Goal: Task Accomplishment & Management: Complete application form

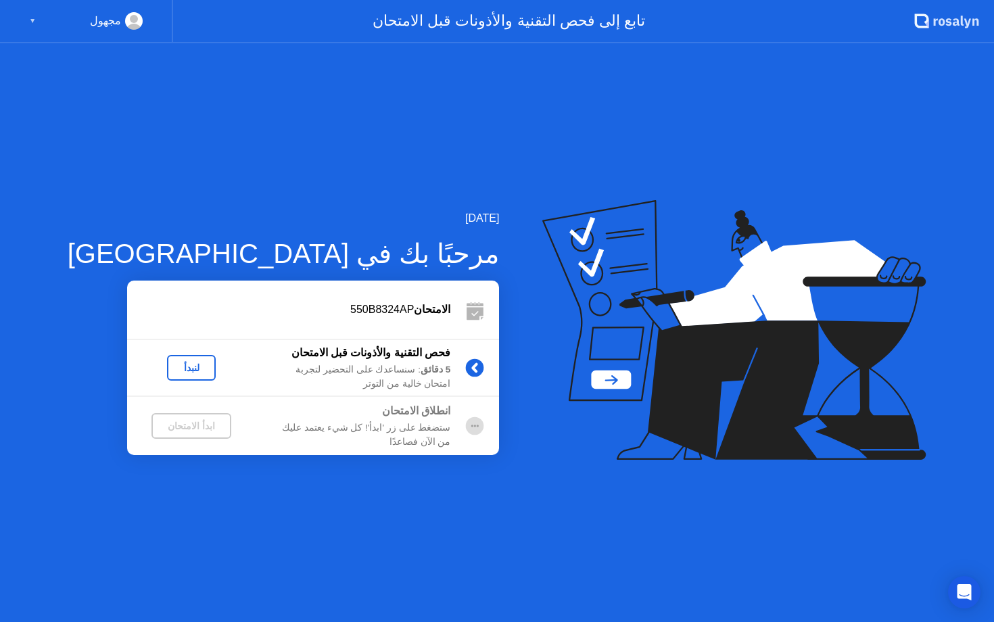
click at [172, 366] on div "لنبدأ" at bounding box center [191, 367] width 38 height 11
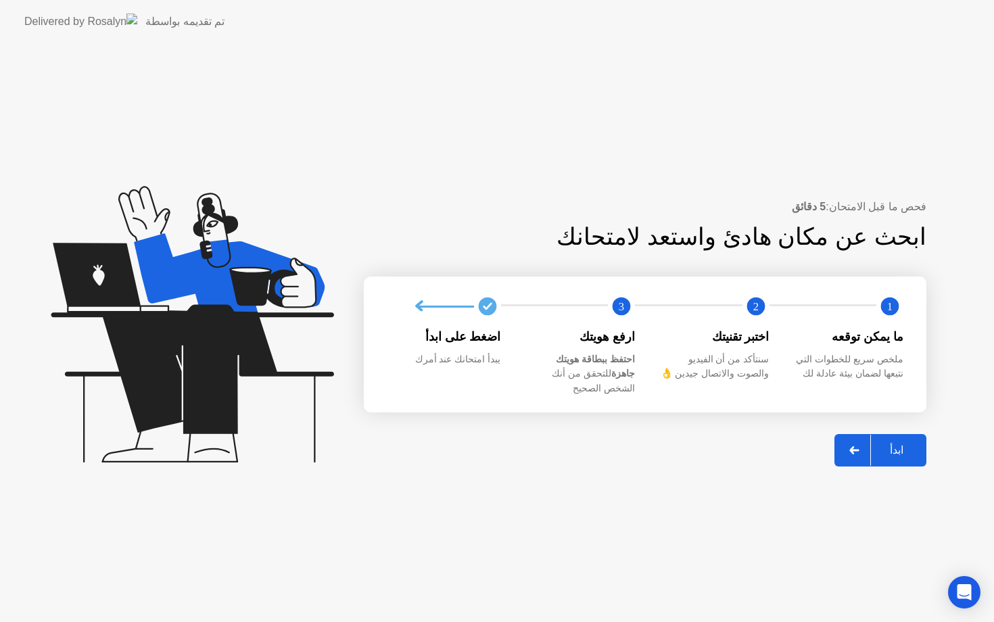
click at [890, 443] on div "ابدأ" at bounding box center [896, 449] width 51 height 13
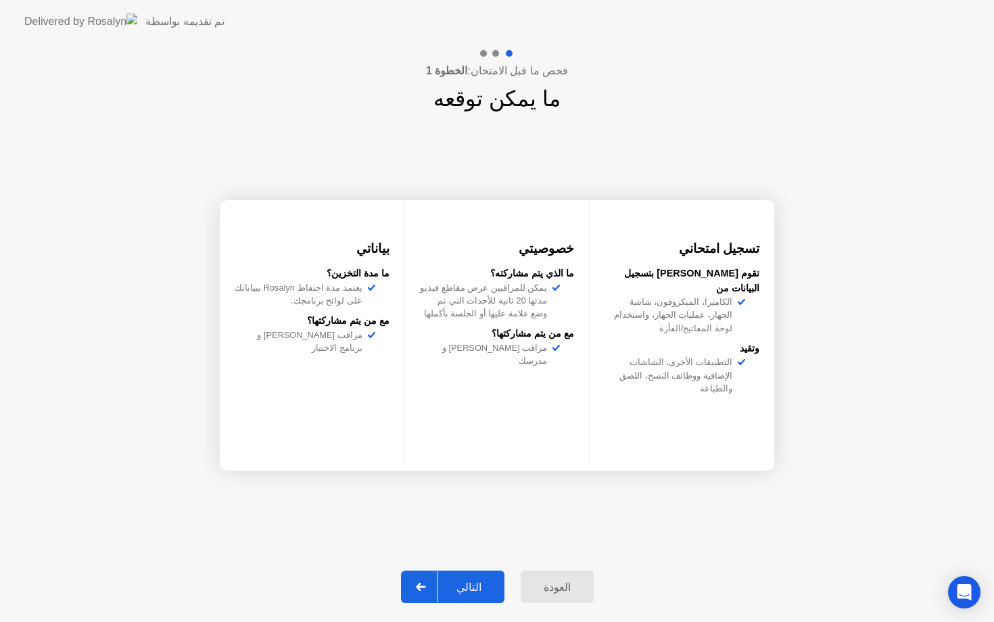
click at [481, 581] on div "التالي" at bounding box center [468, 587] width 63 height 13
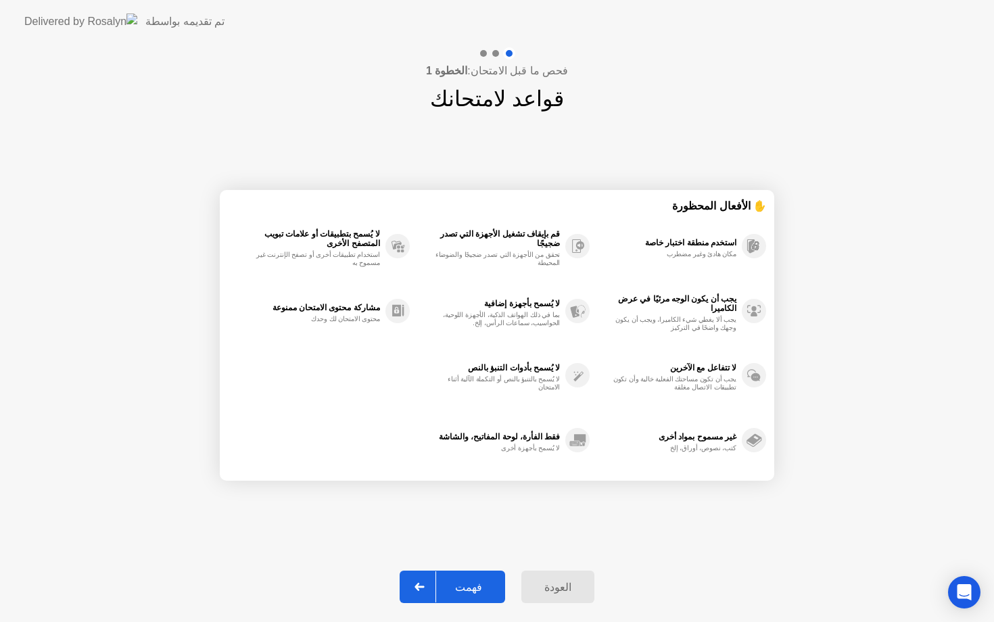
click at [424, 585] on icon at bounding box center [418, 587] width 9 height 8
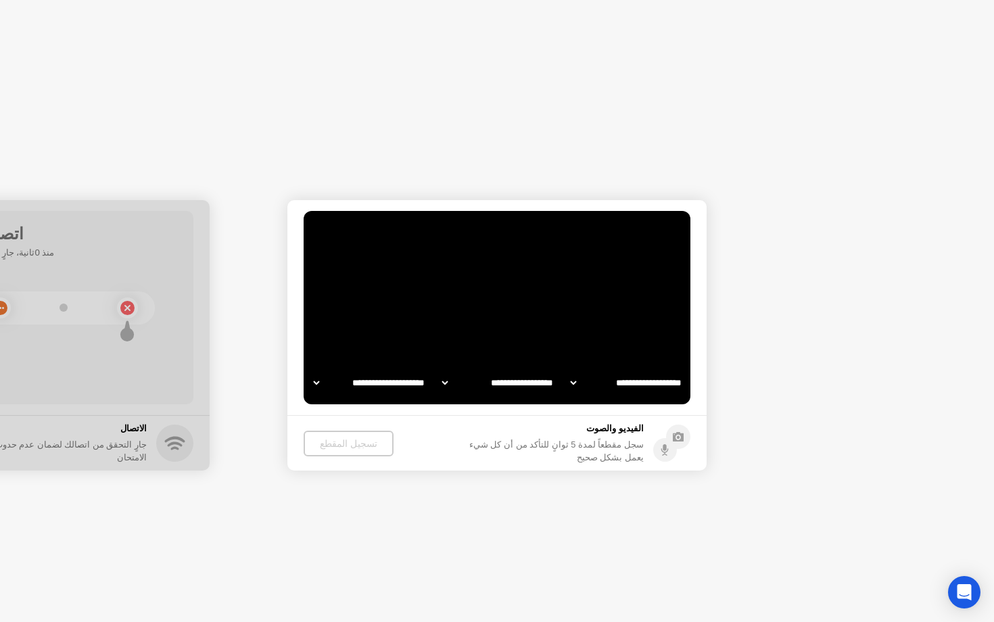
select select "**********"
select select "*******"
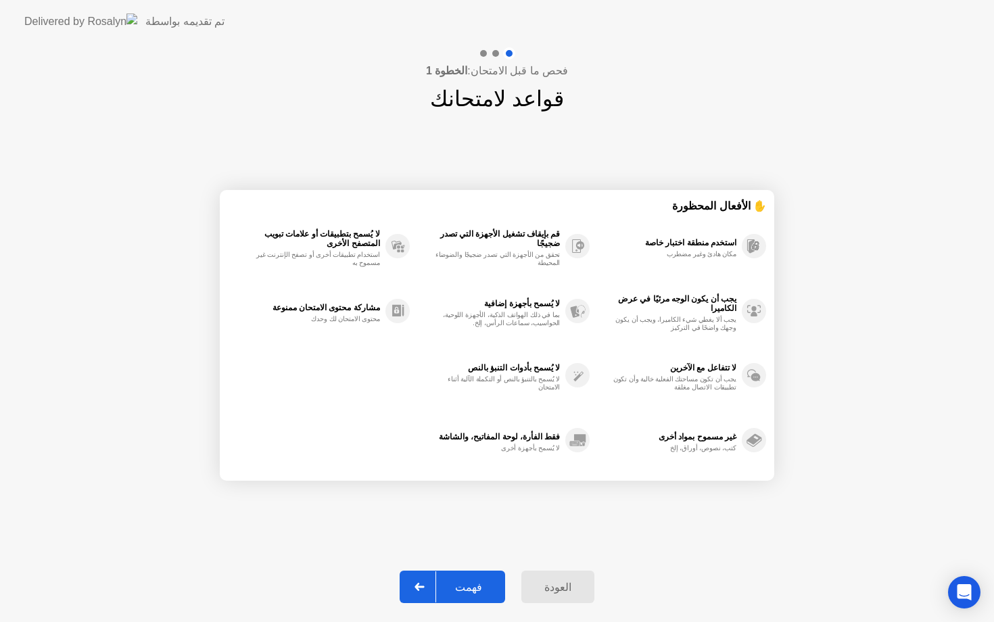
click at [544, 582] on div "العودة" at bounding box center [557, 587] width 65 height 13
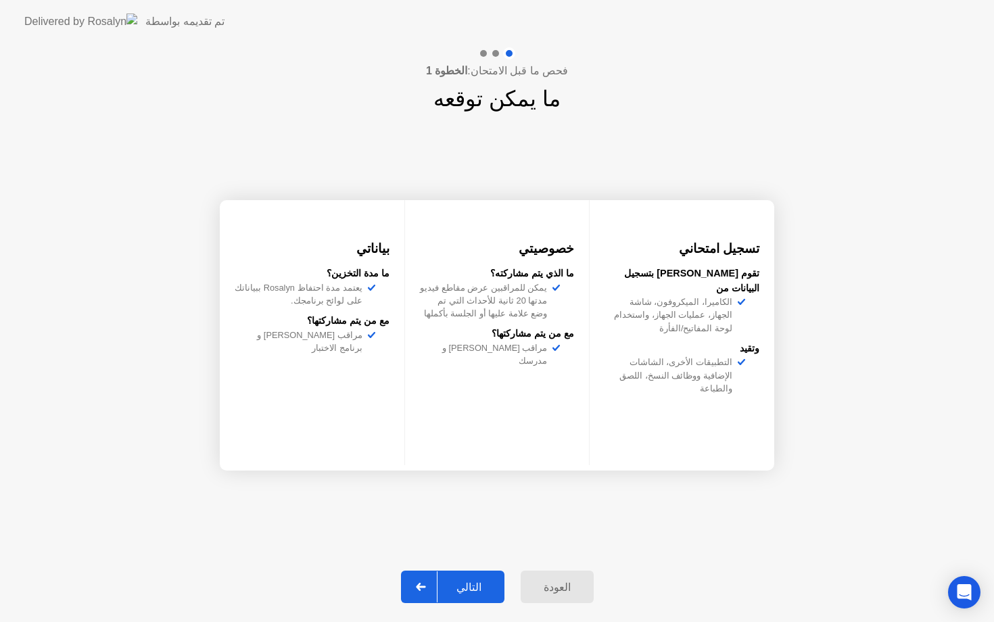
click at [483, 592] on div "التالي" at bounding box center [468, 587] width 63 height 13
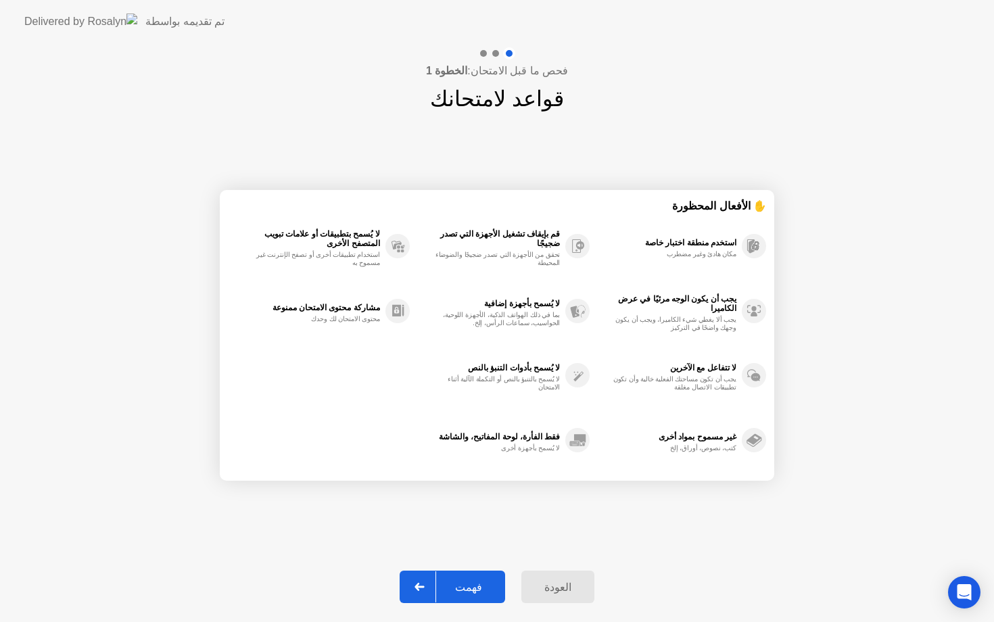
click at [464, 581] on div "فهمت" at bounding box center [468, 587] width 65 height 13
select select "**********"
select select "*******"
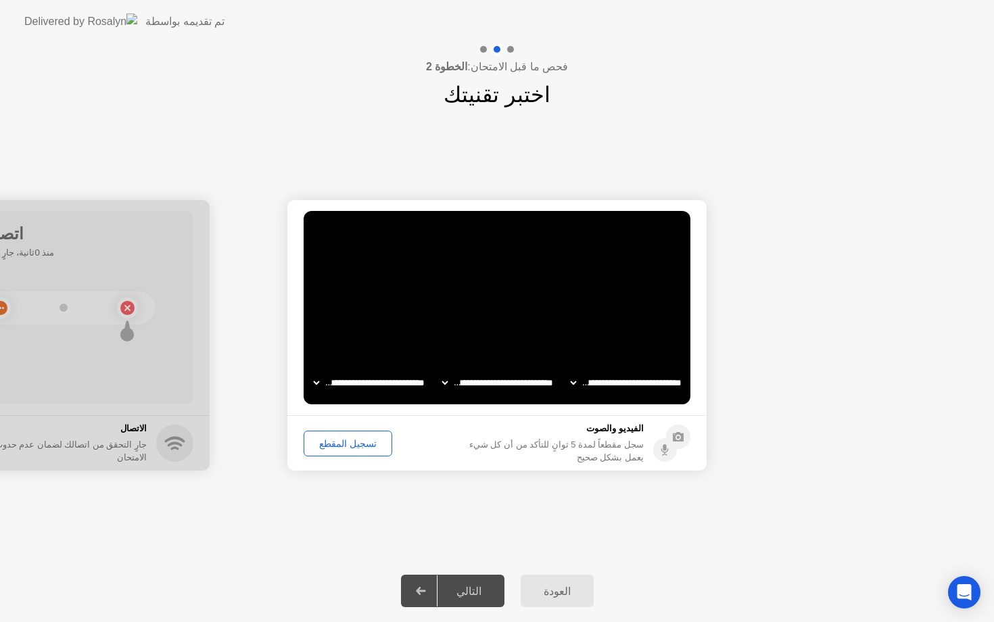
click at [354, 450] on button "تسجيل المقطع" at bounding box center [348, 444] width 89 height 26
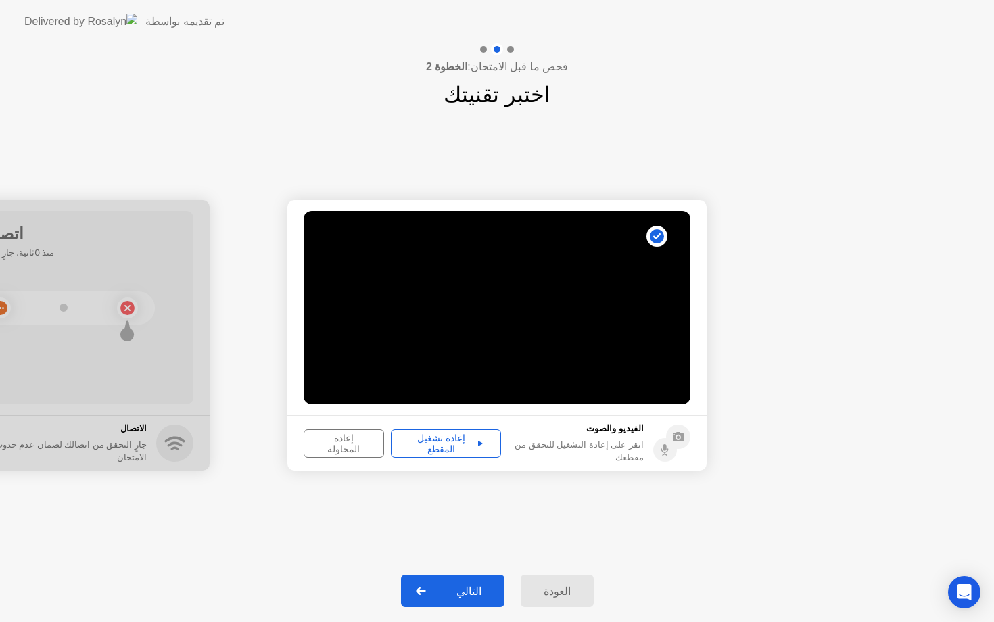
click at [433, 452] on button "إعادة تشغيل المقطع" at bounding box center [446, 443] width 110 height 28
click at [461, 588] on div "التالي" at bounding box center [468, 591] width 63 height 13
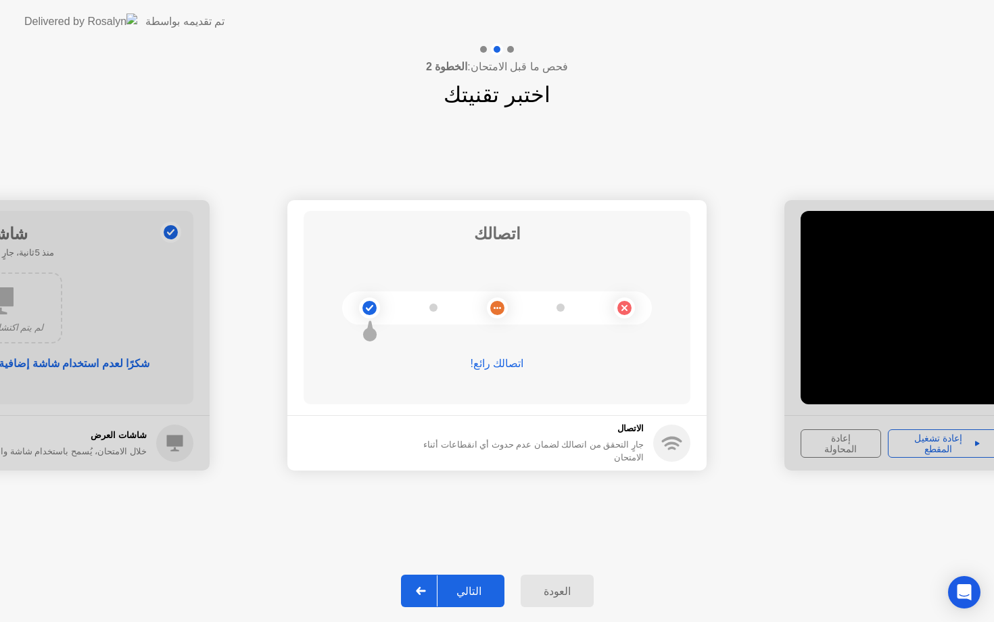
click at [485, 586] on div "التالي" at bounding box center [468, 591] width 63 height 13
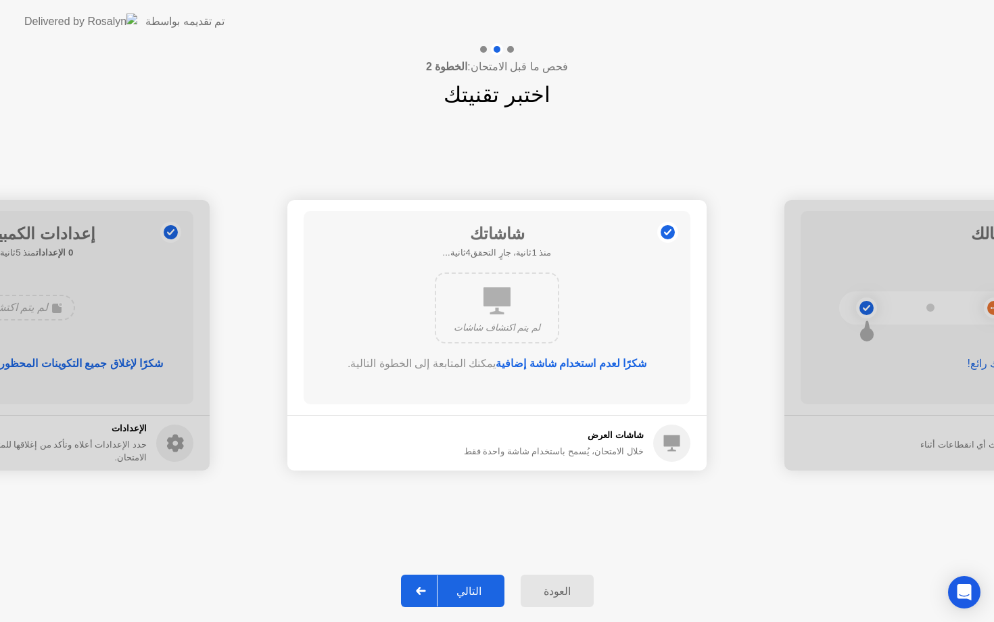
click at [484, 586] on div "التالي" at bounding box center [468, 591] width 63 height 13
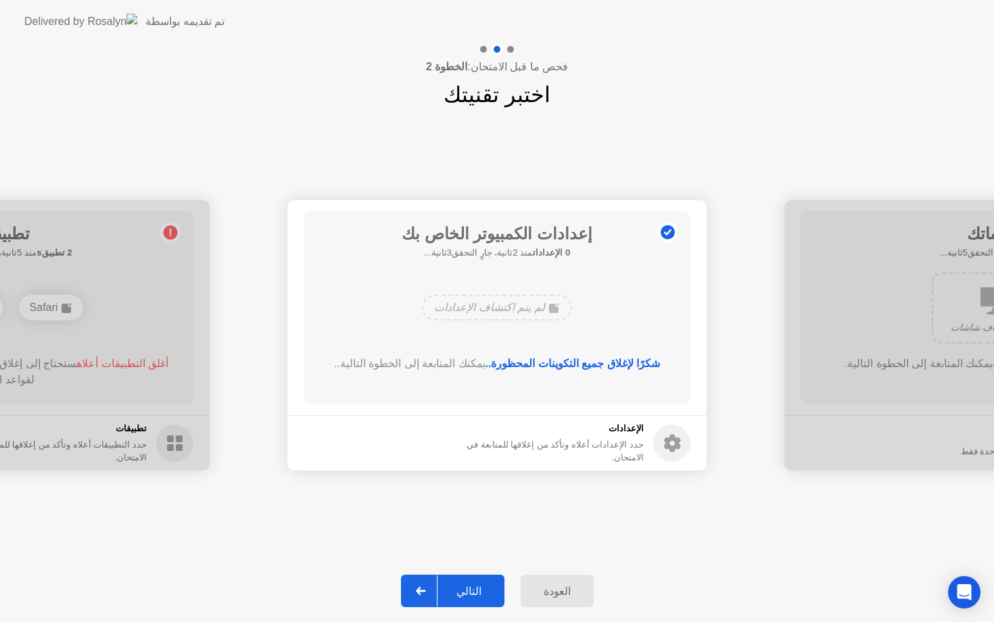
click at [484, 586] on div "التالي" at bounding box center [468, 591] width 63 height 13
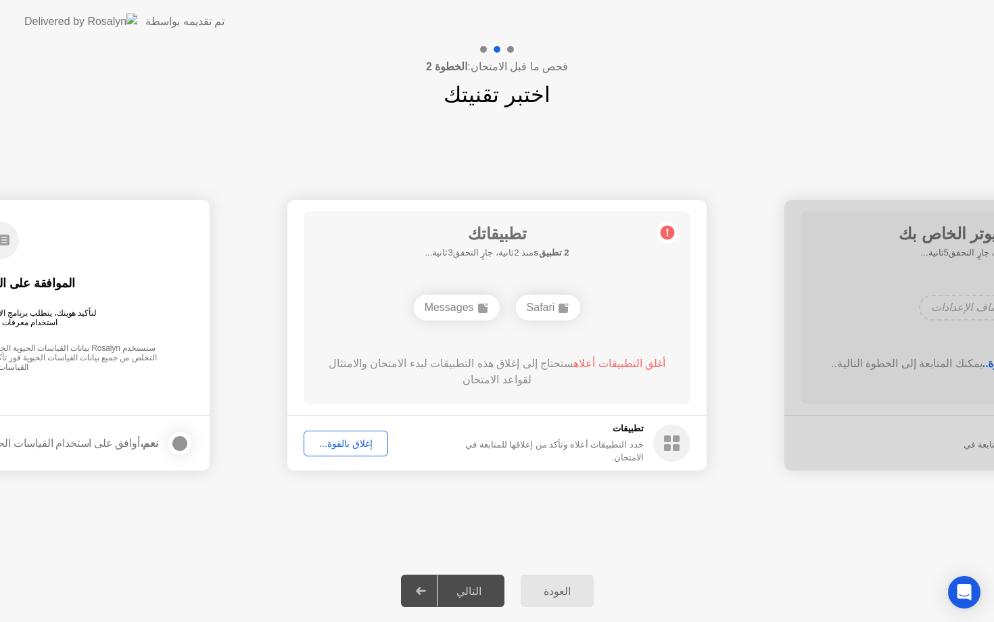
click at [342, 438] on div "إغلاق بالقوة..." at bounding box center [345, 443] width 75 height 11
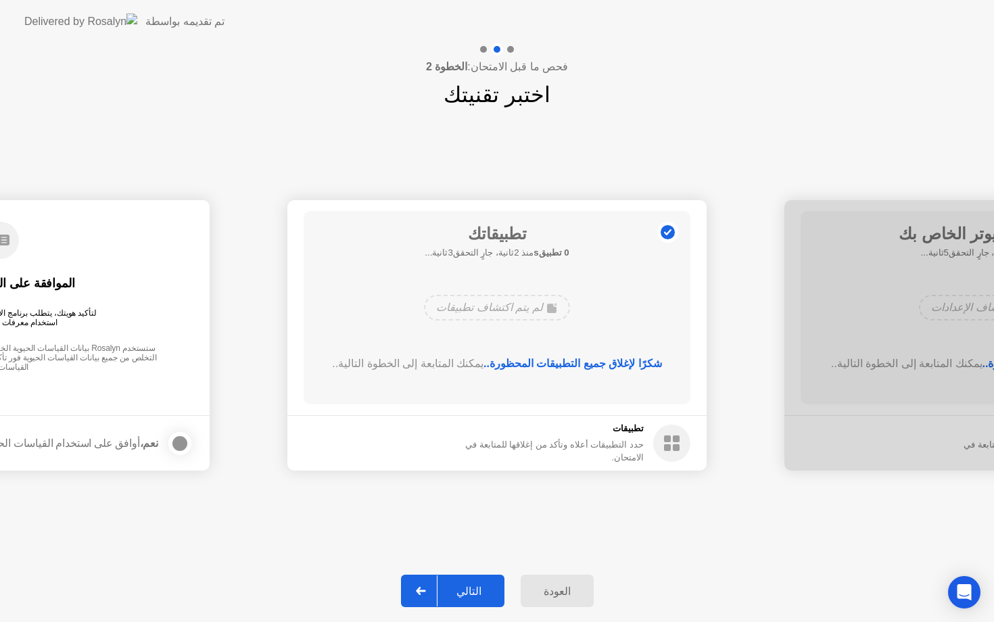
click at [304, 105] on div "فحص ما قبل الامتحان: الخطوة 2 اختبر تقنيتك" at bounding box center [497, 77] width 994 height 68
click at [464, 588] on div "التالي" at bounding box center [468, 591] width 63 height 13
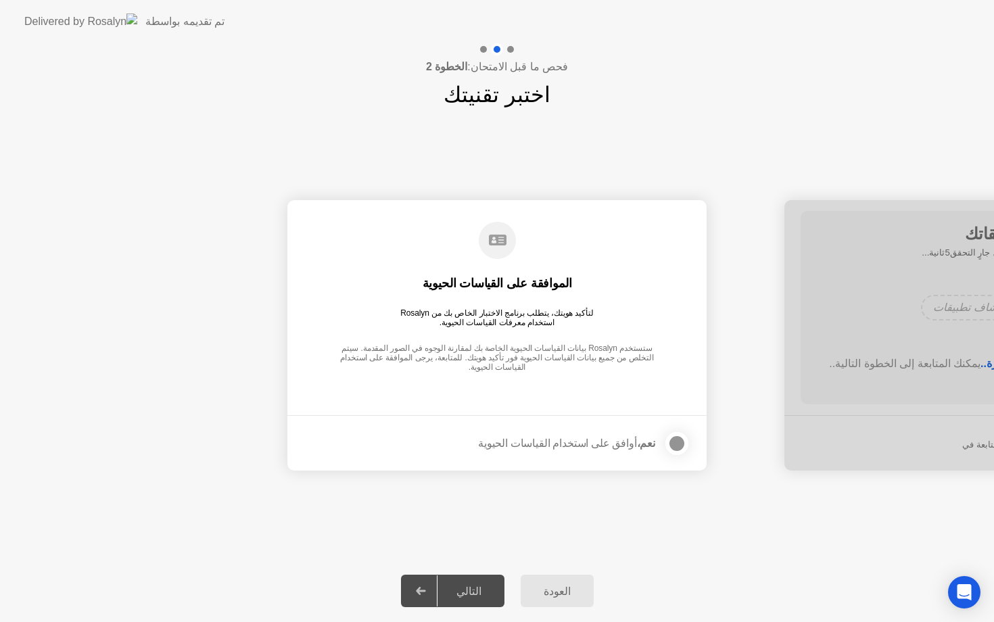
click at [556, 588] on div "العودة" at bounding box center [557, 591] width 65 height 13
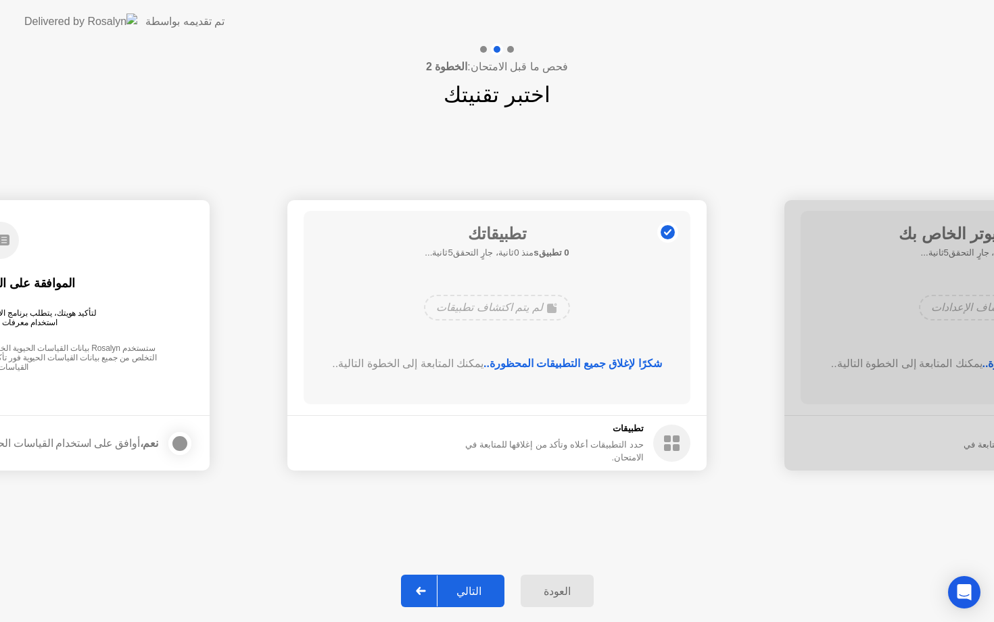
click at [556, 588] on div "العودة" at bounding box center [557, 591] width 65 height 13
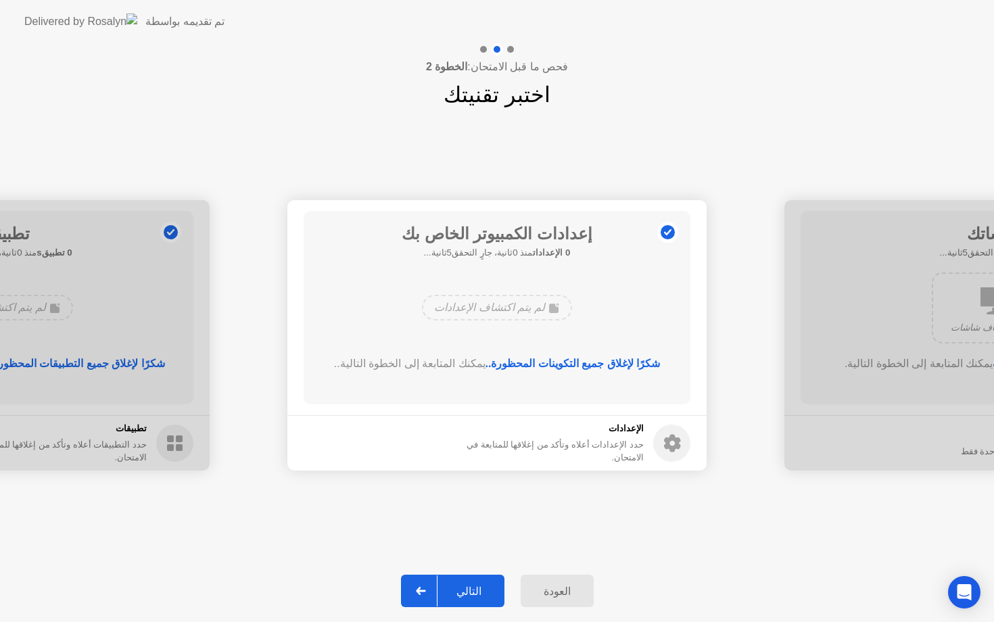
click at [556, 588] on div "العودة" at bounding box center [557, 591] width 65 height 13
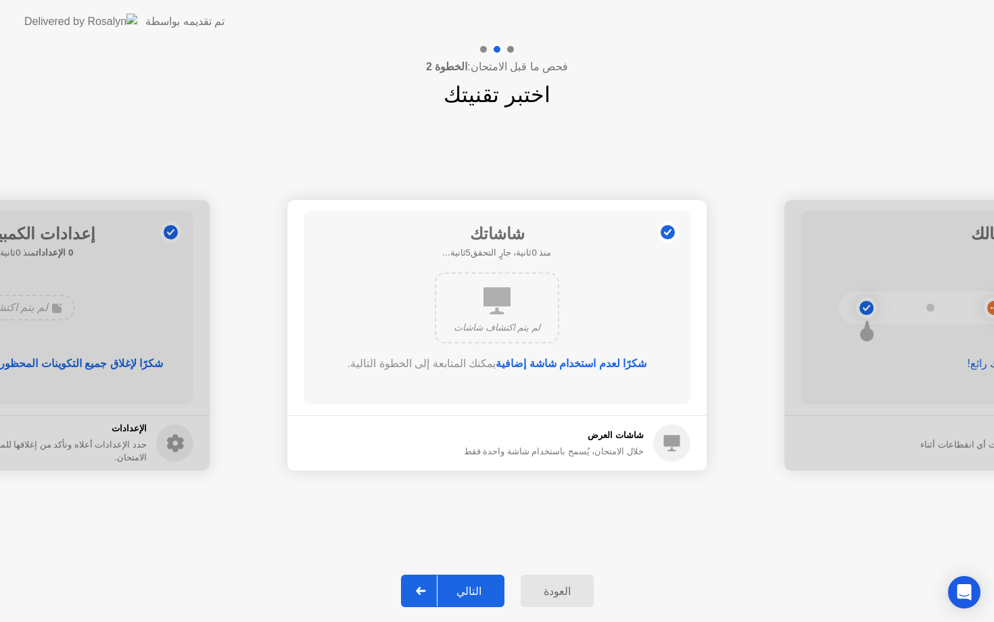
click at [556, 588] on div "العودة" at bounding box center [557, 591] width 65 height 13
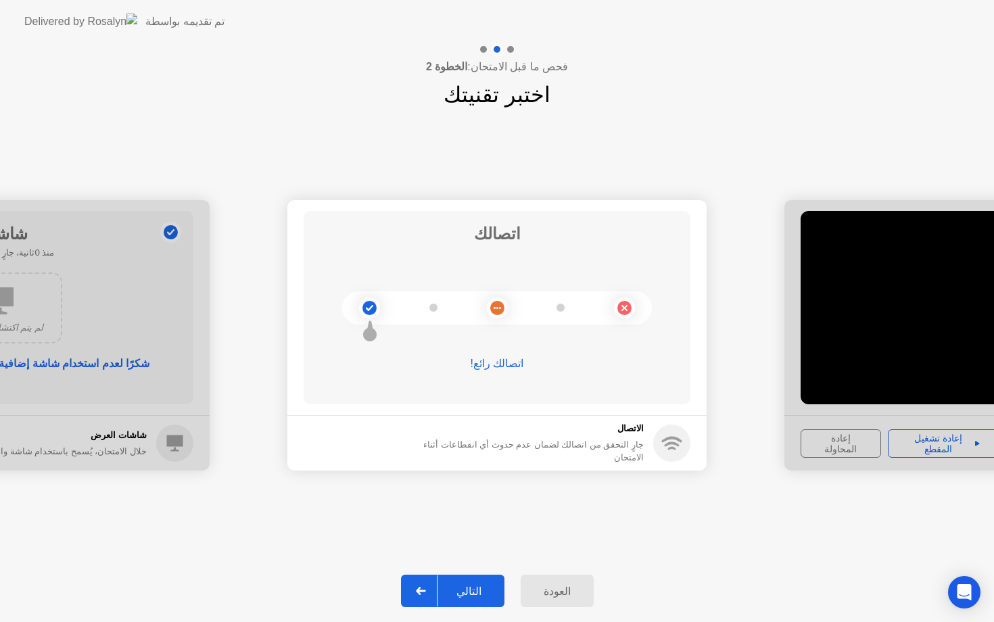
click at [556, 588] on div "العودة" at bounding box center [557, 591] width 65 height 13
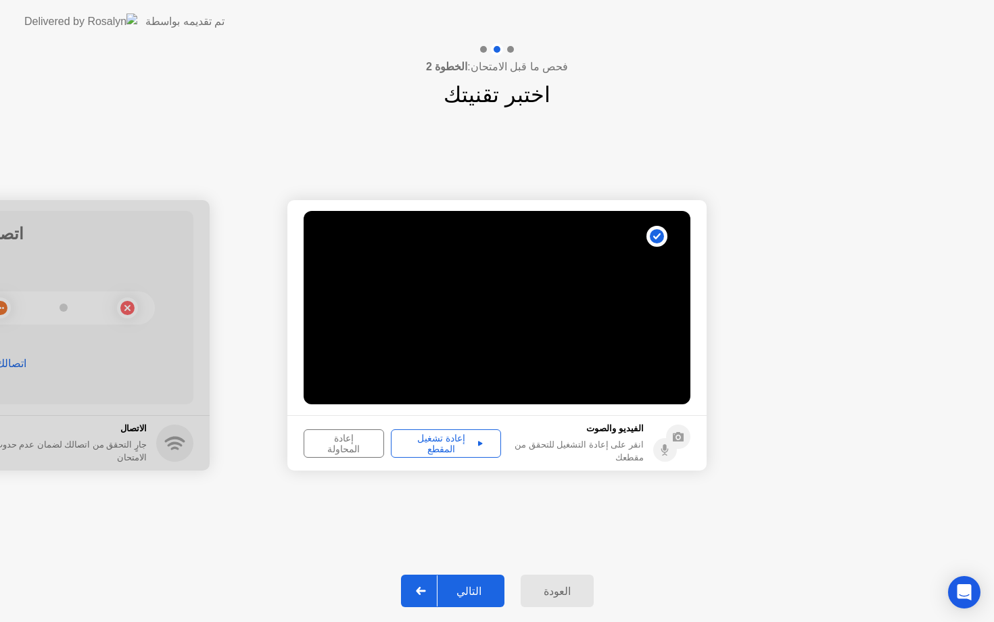
click at [355, 439] on div "إعادة المحاولة" at bounding box center [343, 444] width 71 height 22
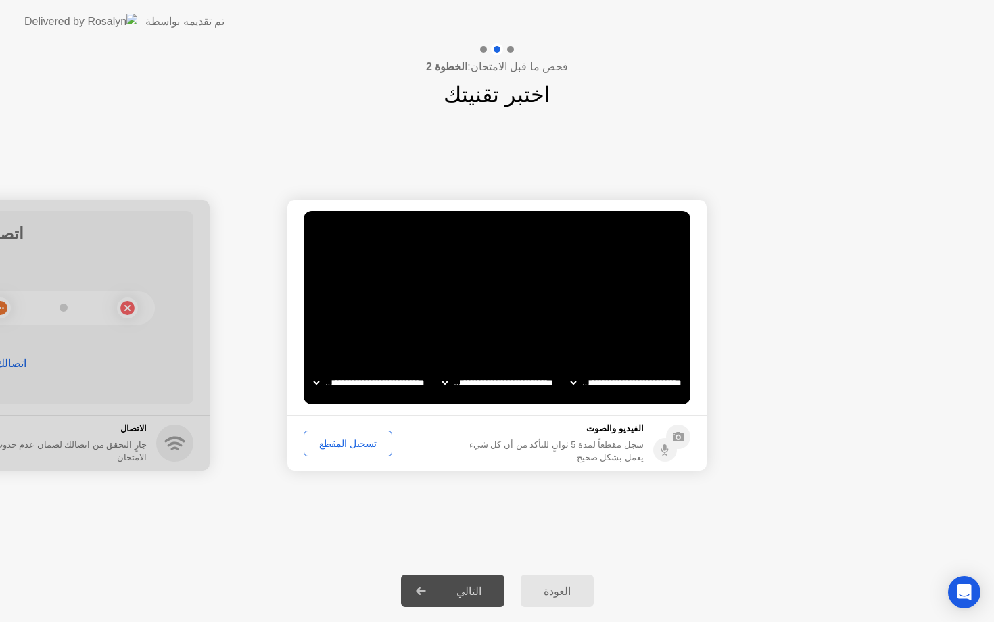
click at [464, 588] on div "التالي" at bounding box center [468, 591] width 63 height 13
click at [367, 438] on div "تسجيل المقطع" at bounding box center [347, 443] width 79 height 11
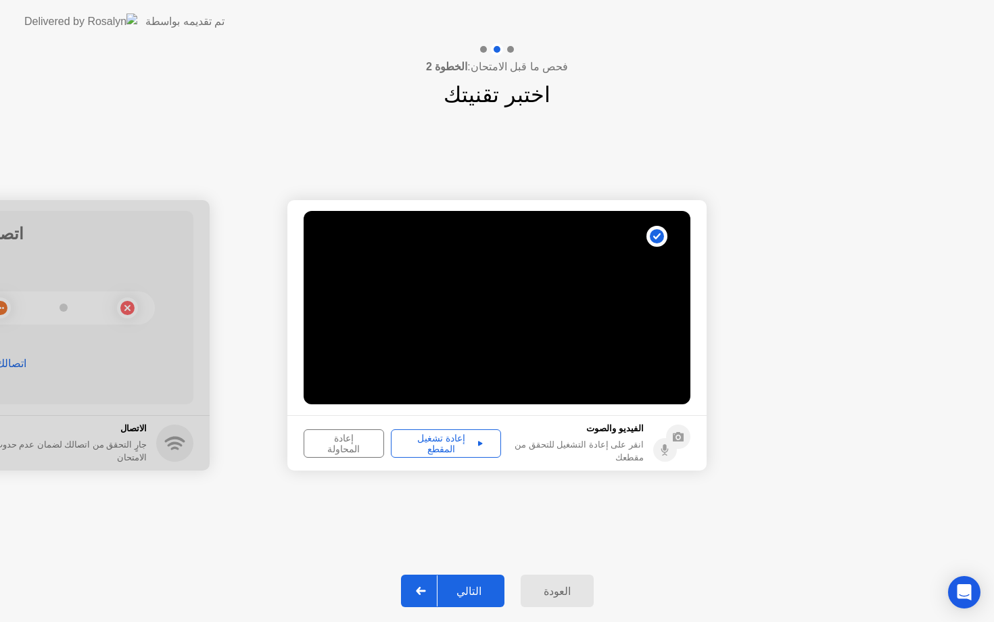
click at [485, 587] on div "التالي" at bounding box center [468, 591] width 63 height 13
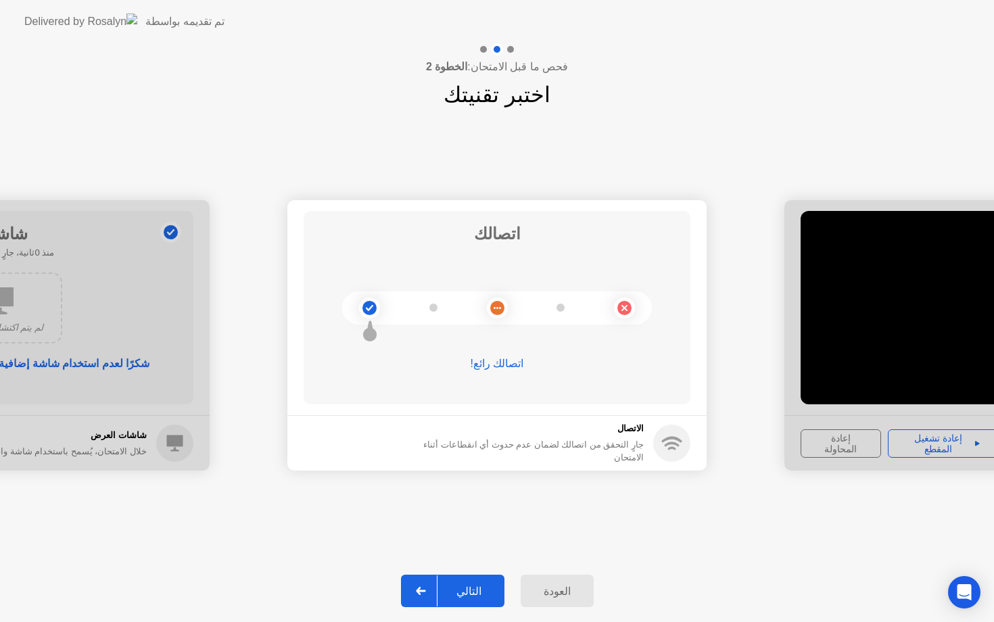
click at [485, 587] on div "التالي" at bounding box center [468, 591] width 63 height 13
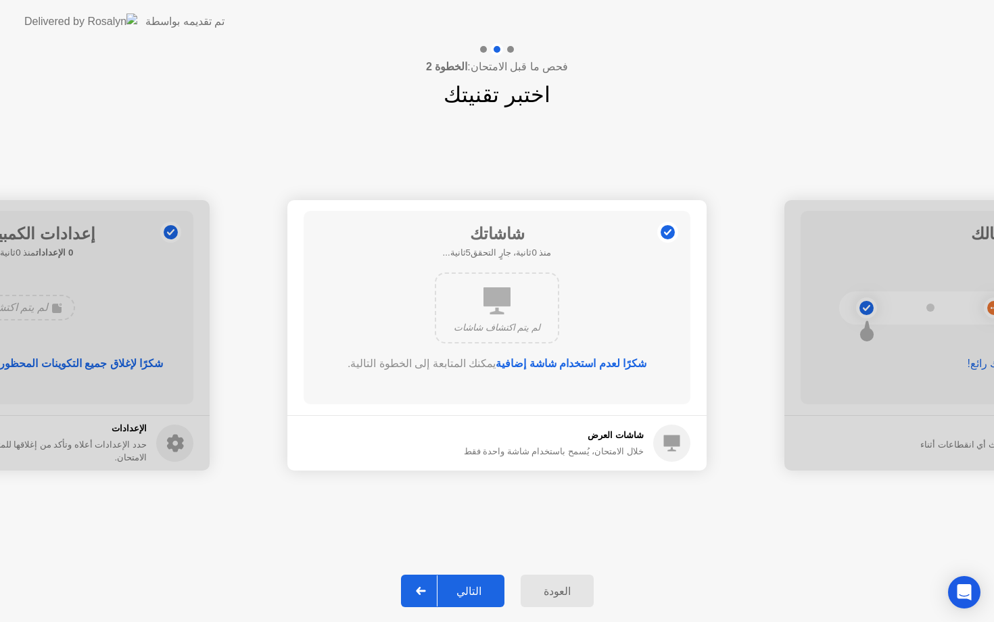
click at [485, 587] on div "التالي" at bounding box center [468, 591] width 63 height 13
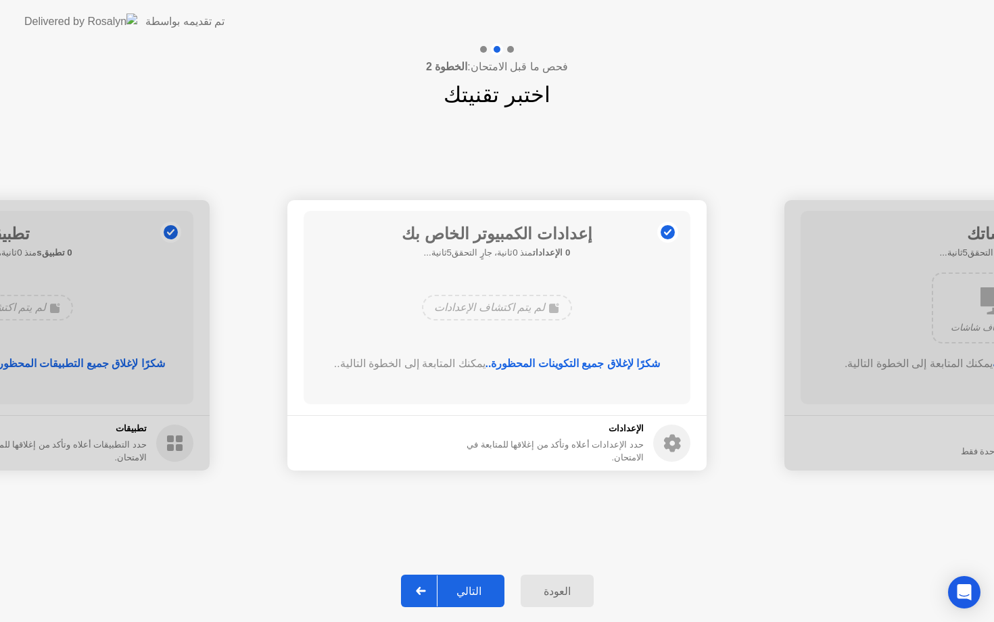
click at [485, 587] on div "التالي" at bounding box center [468, 591] width 63 height 13
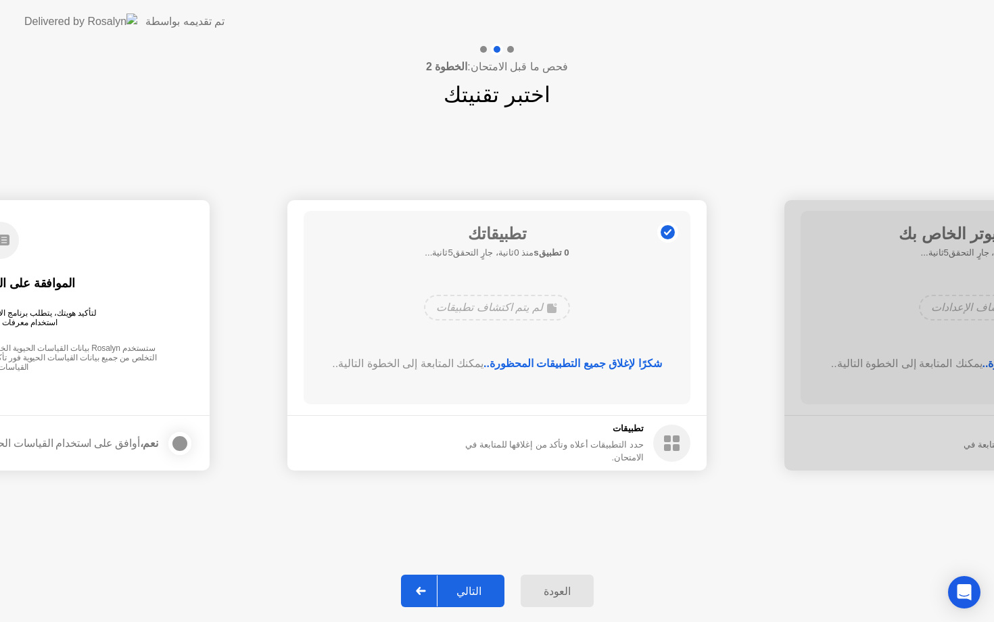
click at [485, 587] on div "التالي" at bounding box center [468, 591] width 63 height 13
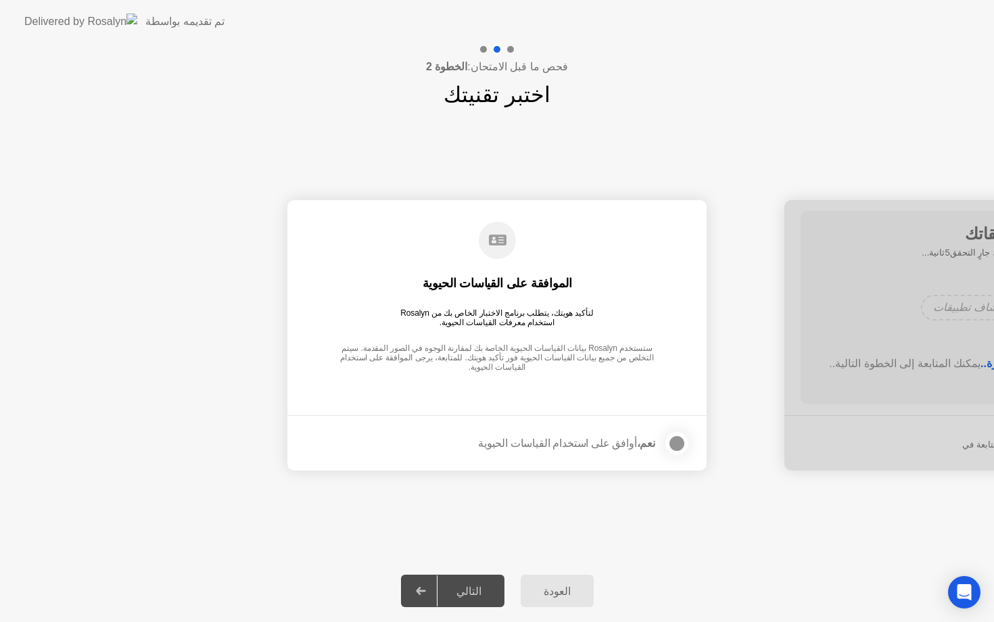
click at [485, 587] on div "التالي" at bounding box center [468, 591] width 63 height 13
click at [673, 445] on div at bounding box center [677, 443] width 16 height 16
click at [483, 588] on div "التالي" at bounding box center [468, 591] width 63 height 13
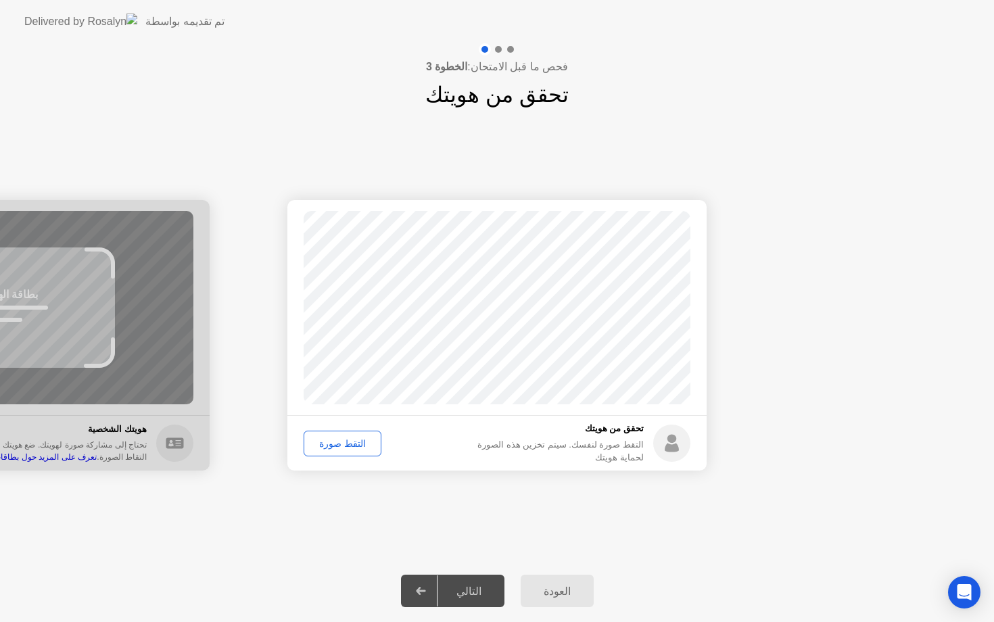
click at [351, 443] on div "التقط صورة" at bounding box center [342, 443] width 68 height 11
click at [475, 586] on div "التالي" at bounding box center [468, 591] width 63 height 13
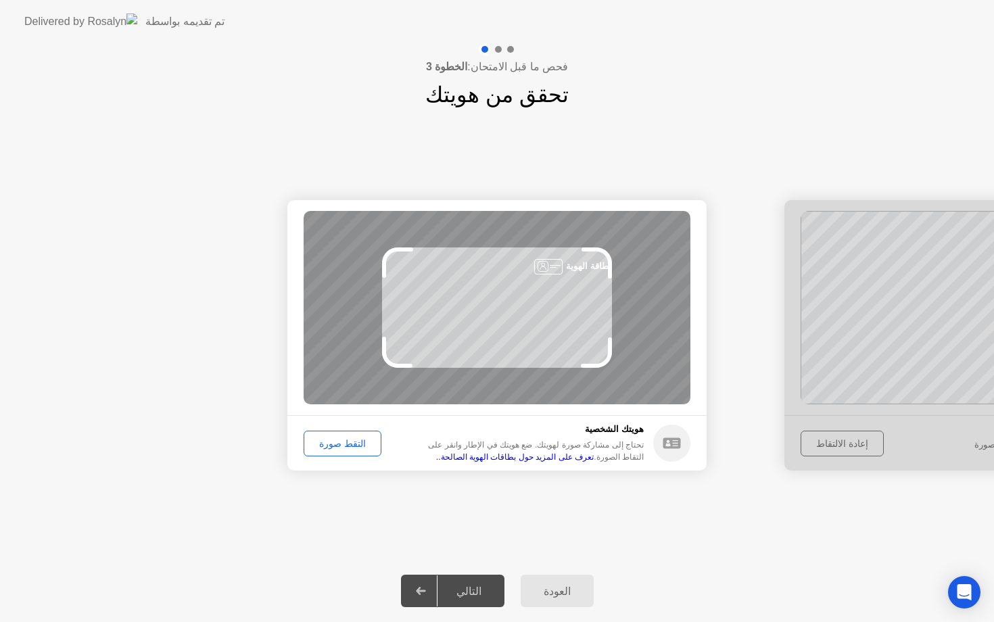
click at [592, 458] on link "تعرف على المزيد حول بطاقات الهوية الصالحة.." at bounding box center [515, 456] width 158 height 9
click at [328, 438] on div "التقط صورة" at bounding box center [342, 443] width 68 height 11
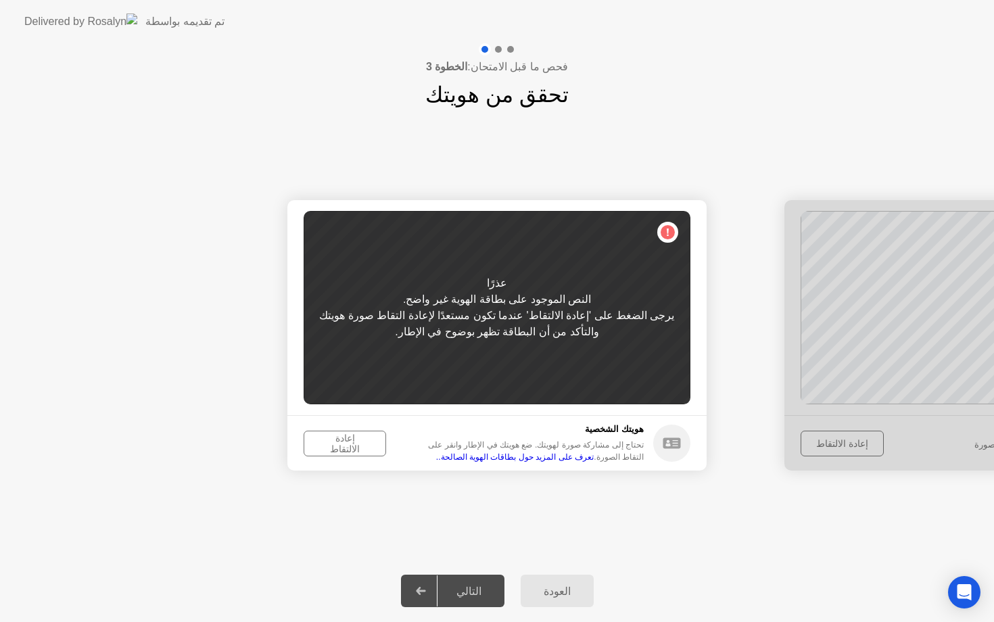
click at [337, 443] on div "إعادة الالتقاط" at bounding box center [344, 444] width 73 height 22
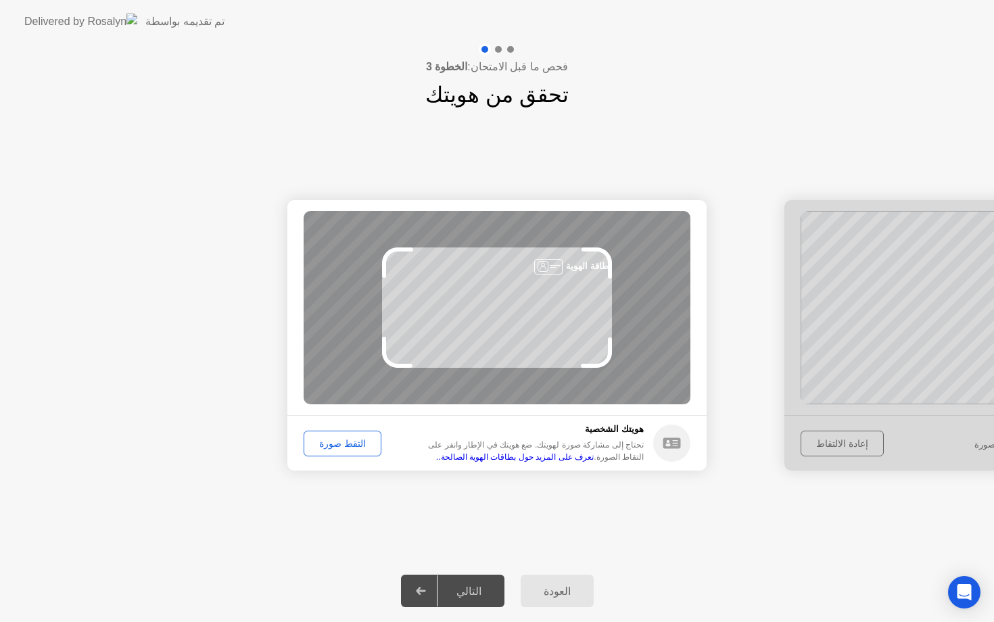
click at [340, 443] on div "التقط صورة" at bounding box center [342, 443] width 68 height 11
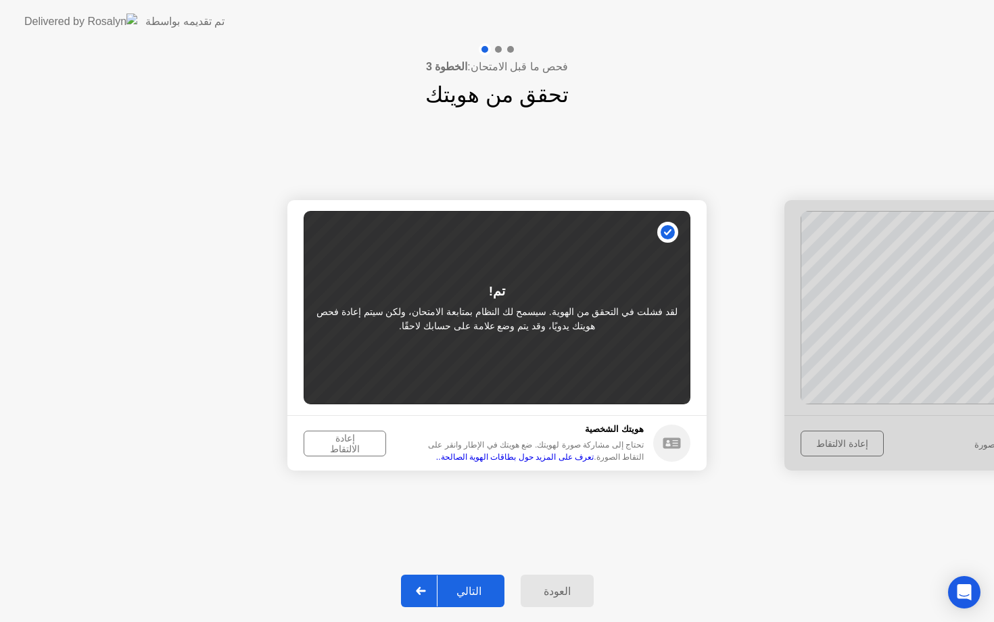
click at [350, 443] on div "إعادة الالتقاط" at bounding box center [344, 444] width 73 height 22
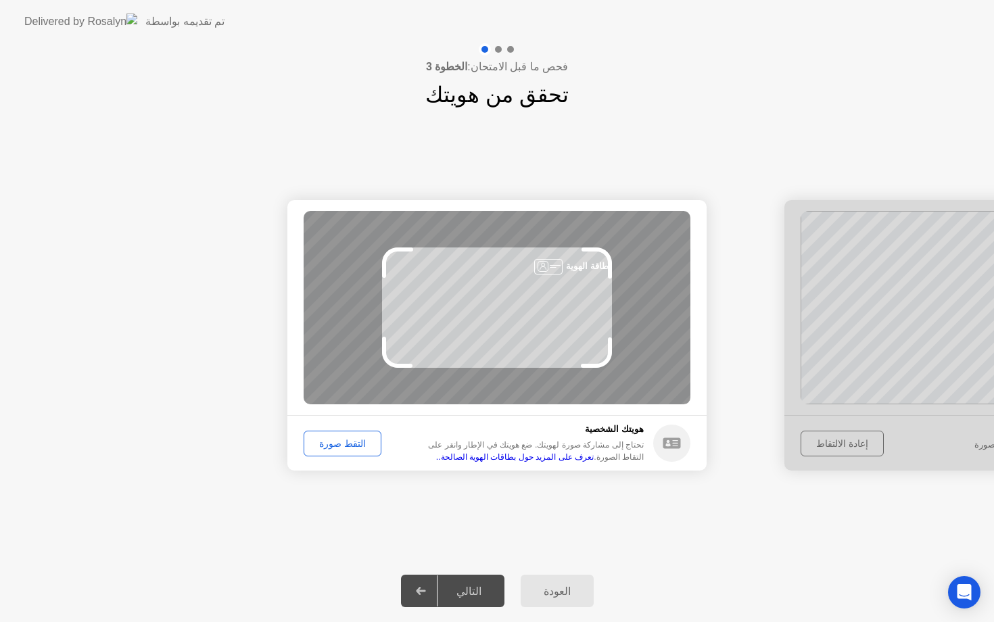
click at [339, 440] on div "التقط صورة" at bounding box center [342, 443] width 68 height 11
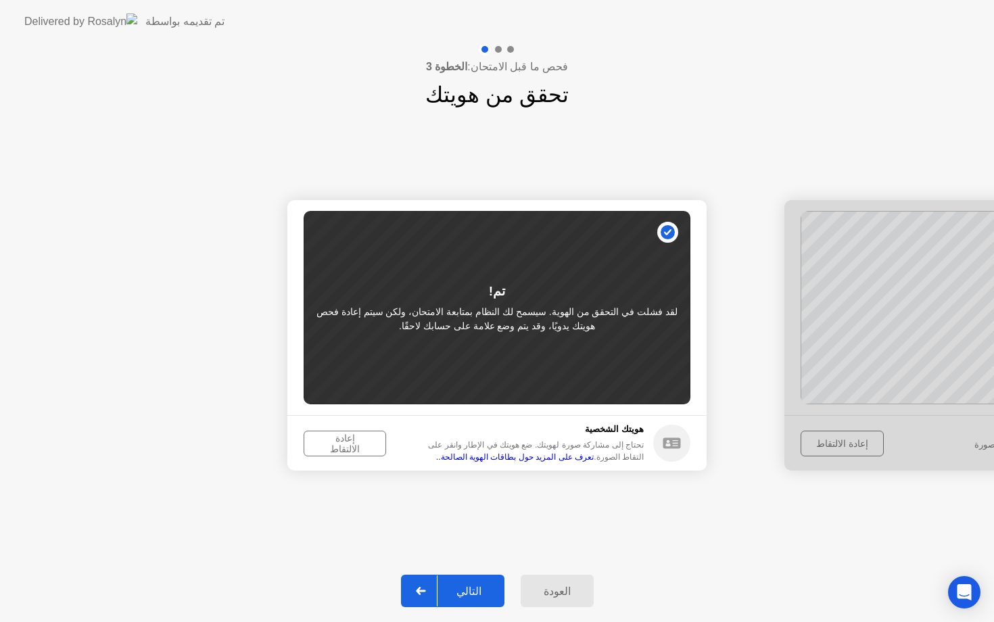
click at [468, 581] on button "التالي" at bounding box center [452, 591] width 103 height 32
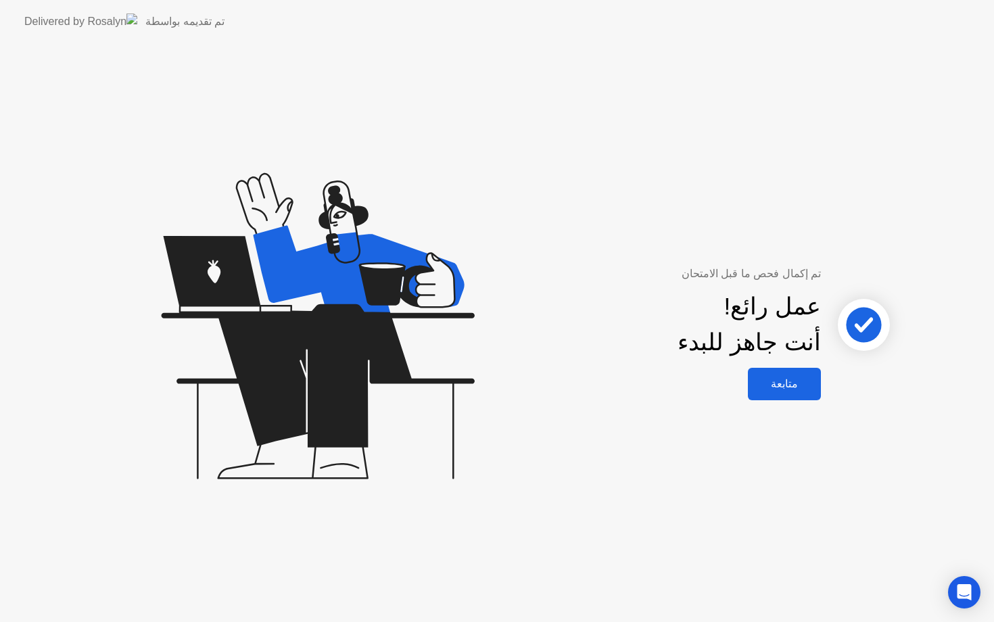
click at [766, 386] on div "متابعة" at bounding box center [784, 383] width 65 height 13
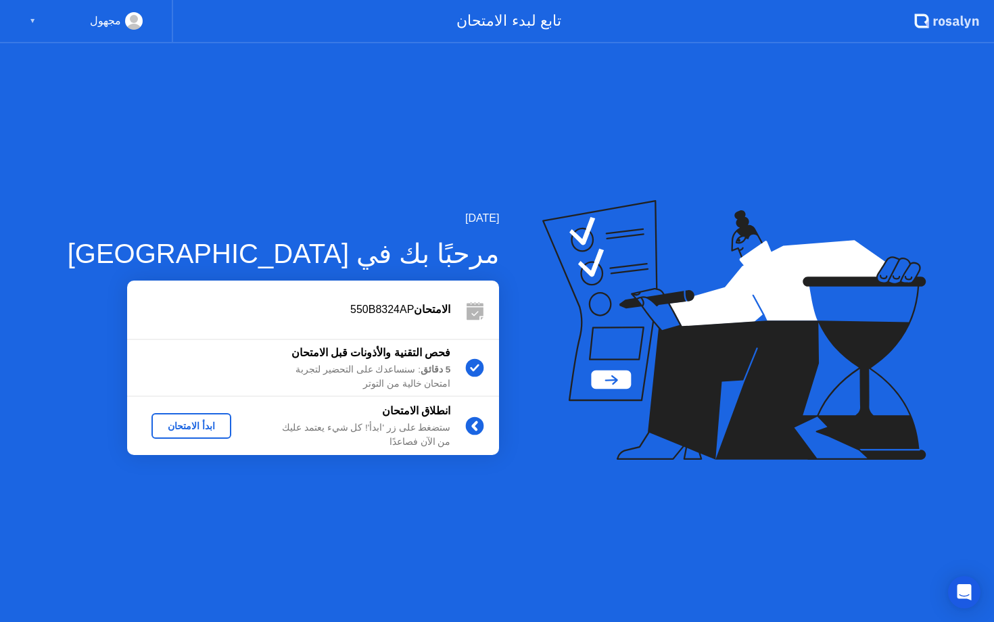
click at [179, 430] on div "ابدأ الامتحان" at bounding box center [191, 426] width 69 height 11
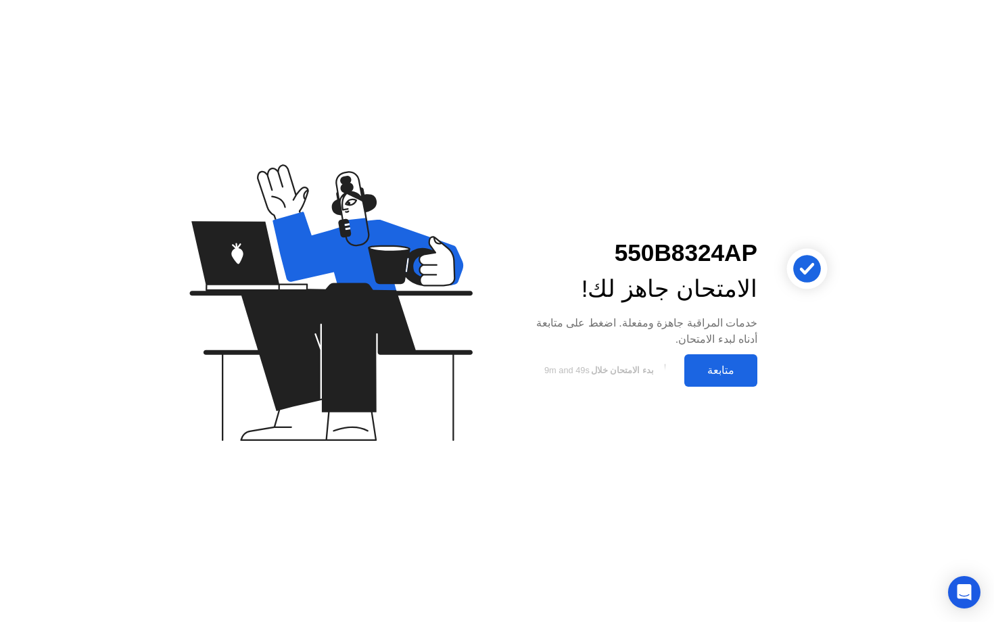
click at [711, 371] on div "متابعة" at bounding box center [720, 370] width 65 height 13
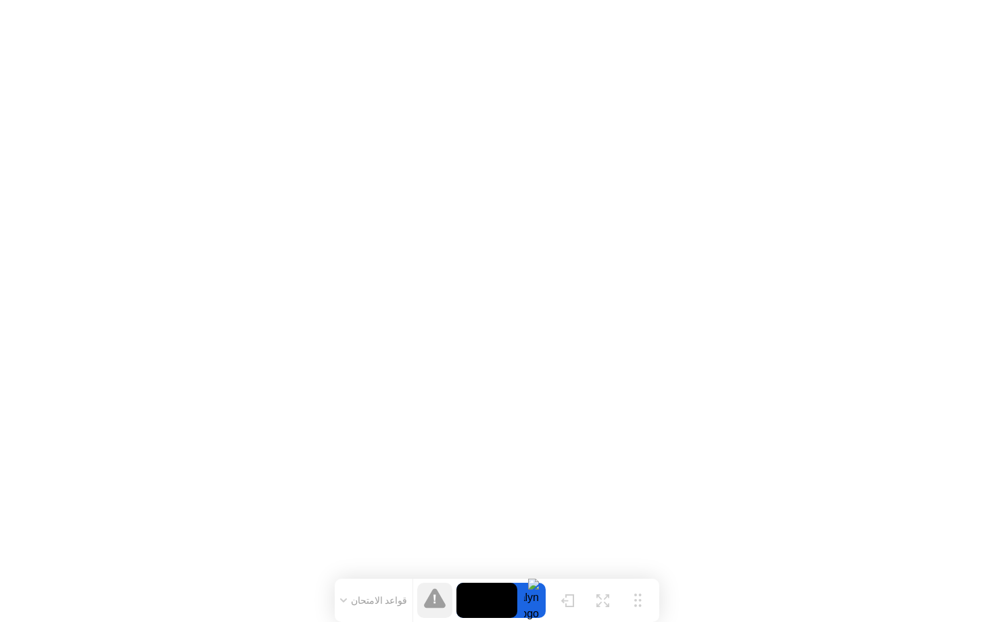
click at [346, 600] on icon at bounding box center [343, 600] width 5 height 3
